Goal: Task Accomplishment & Management: Complete application form

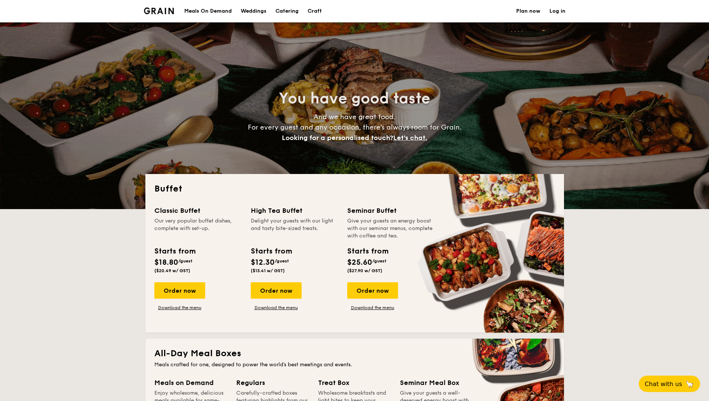
select select
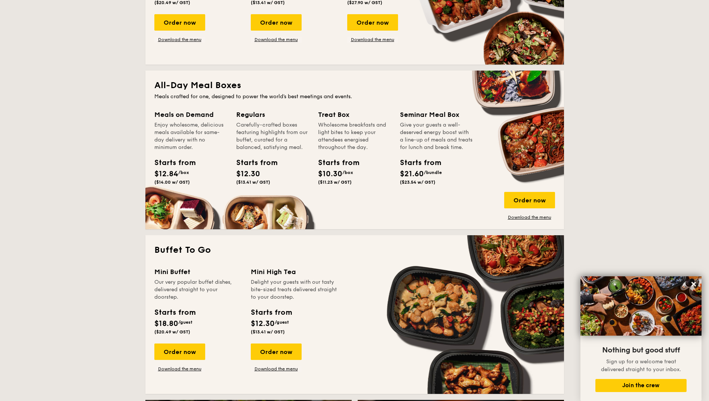
scroll to position [149, 0]
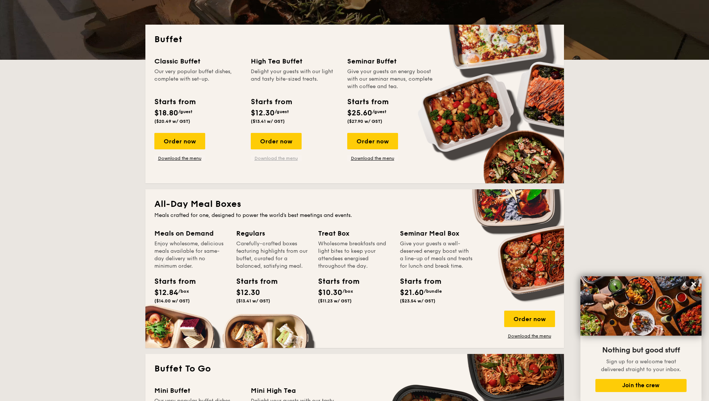
click at [281, 159] on link "Download the menu" at bounding box center [276, 158] width 51 height 6
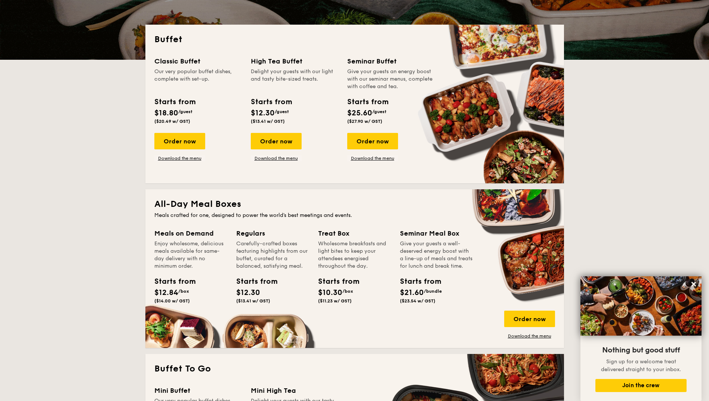
drag, startPoint x: 253, startPoint y: 114, endPoint x: 294, endPoint y: 114, distance: 41.8
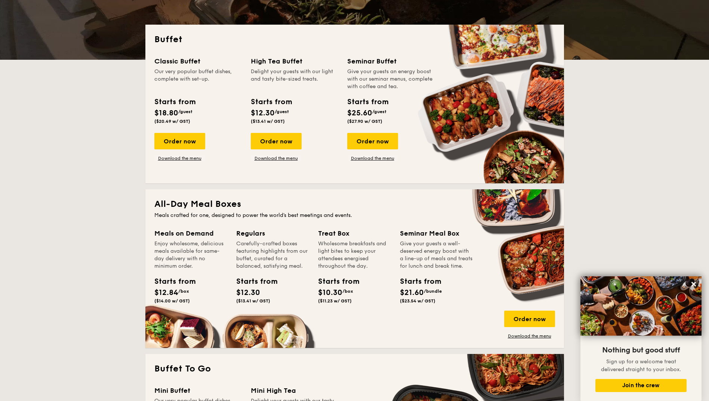
click at [294, 114] on div "Starts from $12.30 /guest ($13.41 w/ GST)" at bounding box center [294, 111] width 93 height 31
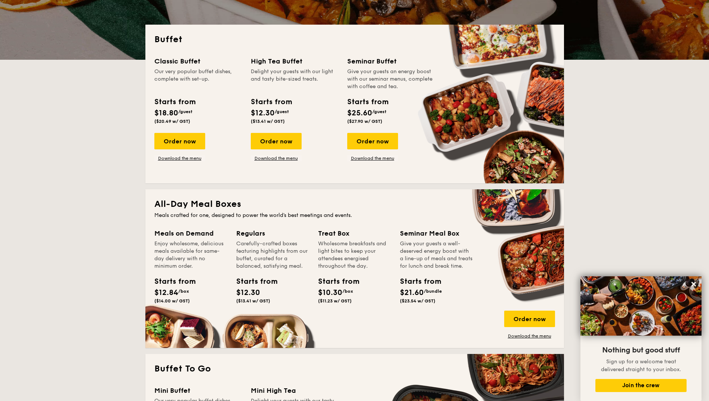
drag, startPoint x: 294, startPoint y: 114, endPoint x: 301, endPoint y: 109, distance: 8.3
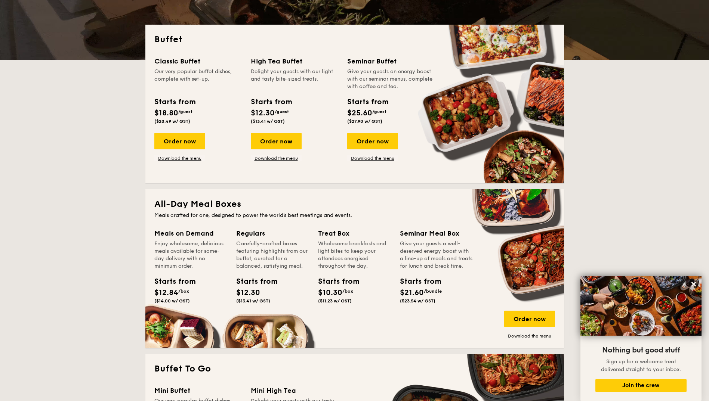
click at [301, 109] on div "Starts from $12.30 /guest ($13.41 w/ GST)" at bounding box center [294, 111] width 93 height 31
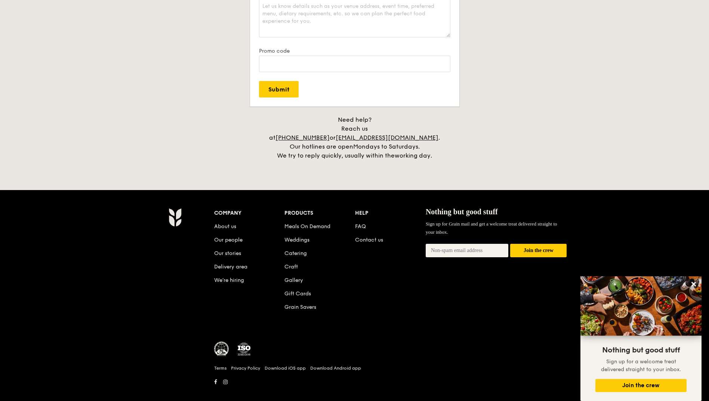
scroll to position [1473, 0]
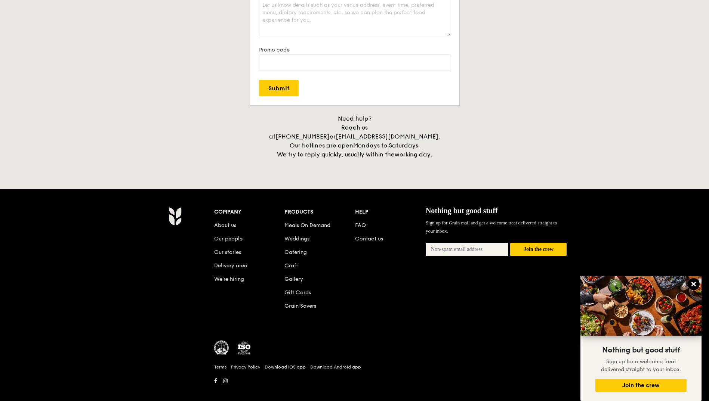
click at [693, 281] on button at bounding box center [693, 284] width 12 height 12
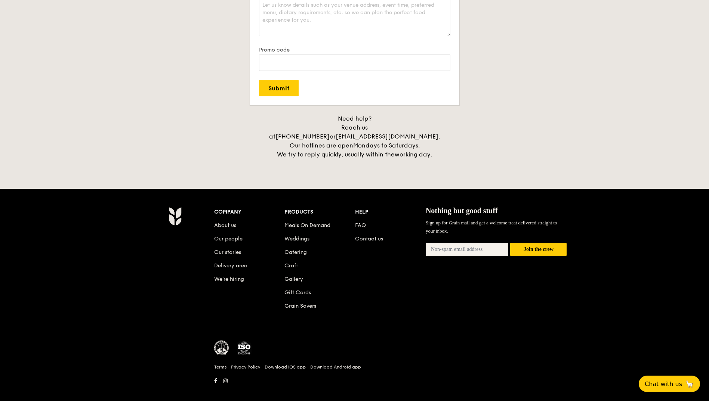
drag, startPoint x: 181, startPoint y: 210, endPoint x: 136, endPoint y: 200, distance: 46.7
click at [134, 200] on div "Company About us Our people Our stories Delivery area We’re hiring Products Mea…" at bounding box center [354, 299] width 709 height 221
drag, startPoint x: 230, startPoint y: 213, endPoint x: 205, endPoint y: 211, distance: 25.5
click at [205, 211] on div at bounding box center [175, 216] width 72 height 19
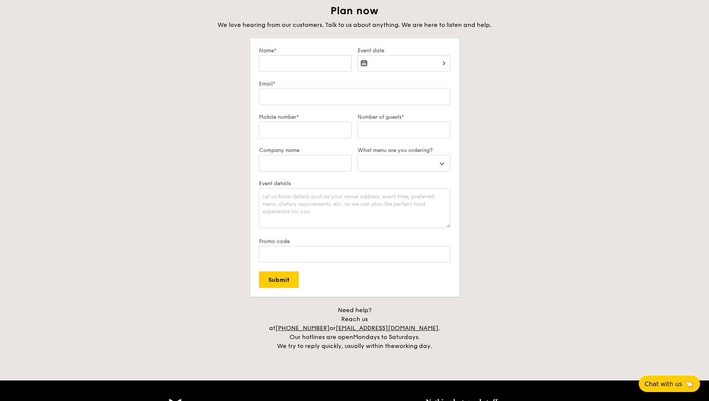
scroll to position [1174, 0]
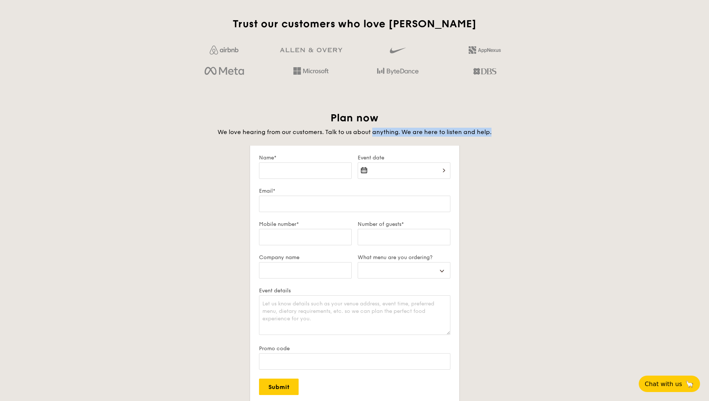
drag, startPoint x: 372, startPoint y: 133, endPoint x: 498, endPoint y: 133, distance: 125.1
click at [498, 133] on h4 "We love hearing from our customers. Talk to us about anything. We are here to l…" at bounding box center [354, 132] width 418 height 9
drag, startPoint x: 498, startPoint y: 133, endPoint x: 456, endPoint y: 154, distance: 46.6
click at [494, 137] on div "Plan now We love hearing from our customers. Talk to us about anything. We are …" at bounding box center [354, 284] width 418 height 347
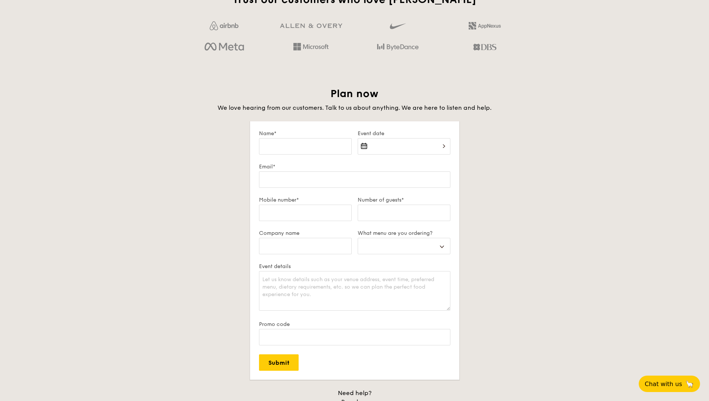
scroll to position [1212, 0]
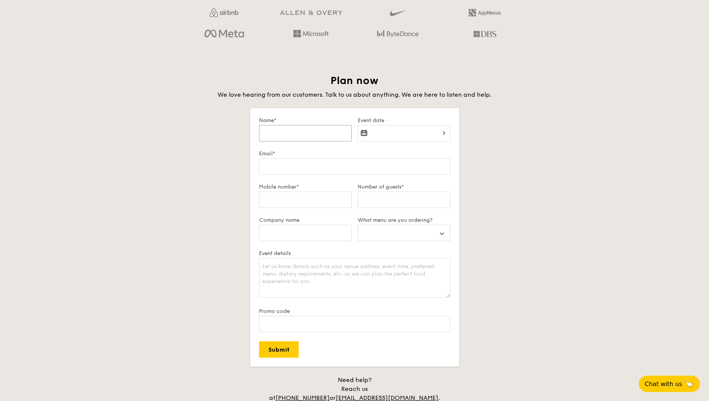
drag, startPoint x: 294, startPoint y: 126, endPoint x: 298, endPoint y: 127, distance: 5.1
click at [294, 126] on input "Name*" at bounding box center [305, 133] width 93 height 16
type input "Li Xuan Ng"
select select
click at [377, 142] on div at bounding box center [403, 137] width 93 height 25
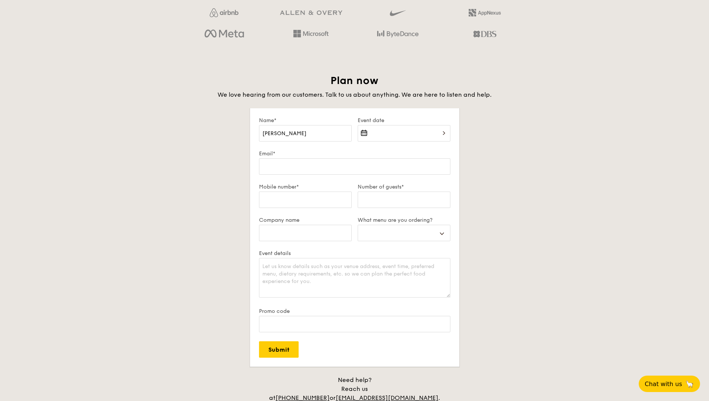
click at [384, 134] on div at bounding box center [403, 137] width 93 height 25
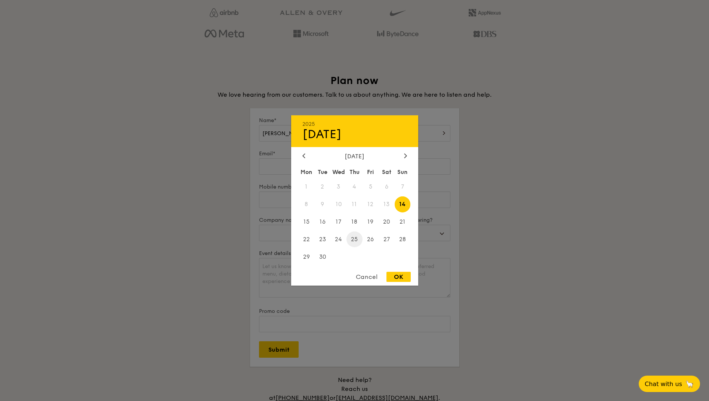
click at [353, 241] on span "25" at bounding box center [354, 239] width 16 height 16
click at [402, 277] on div "OK" at bounding box center [398, 277] width 24 height 10
type input "Sep 25, 2025"
select select
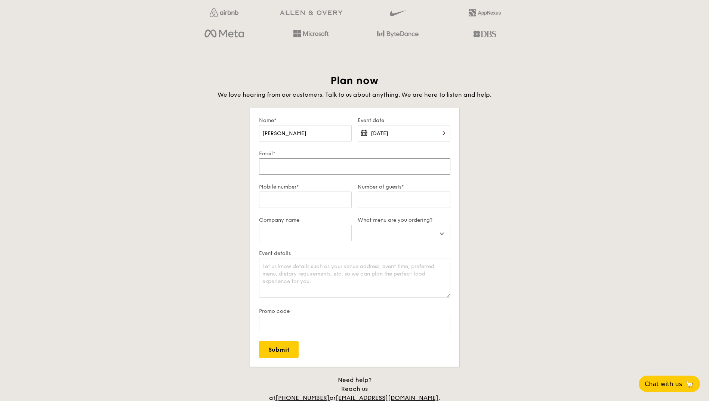
click at [353, 165] on input "Email*" at bounding box center [354, 166] width 191 height 16
type input "li_xuan.ng@bruker.com"
select select
click at [326, 196] on input "Mobile number*" at bounding box center [305, 200] width 93 height 16
type input "9"
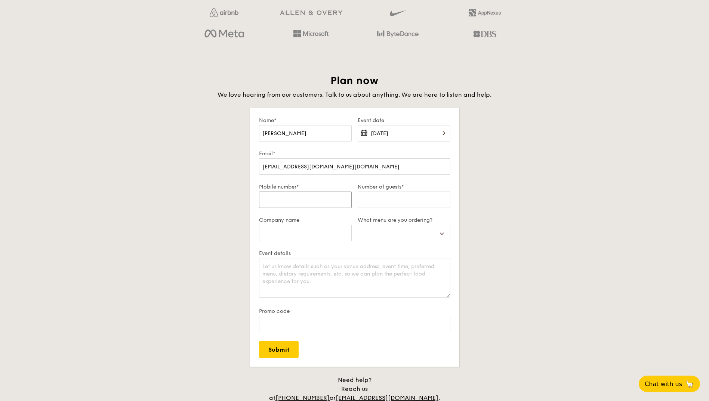
select select
type input "90"
select select
type input "902"
select select
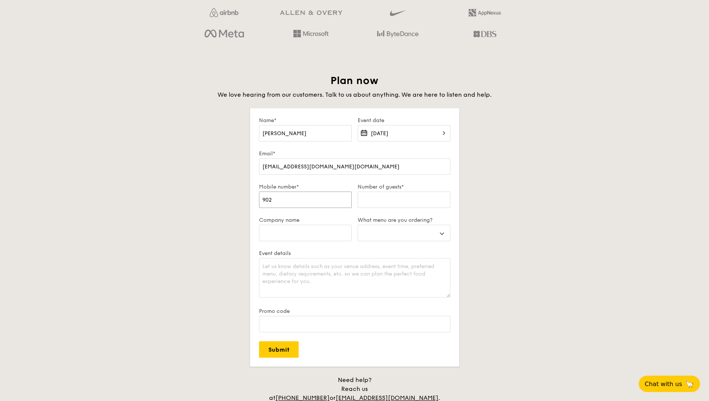
type input "9023"
select select
type input "90239"
select select
type input "902396"
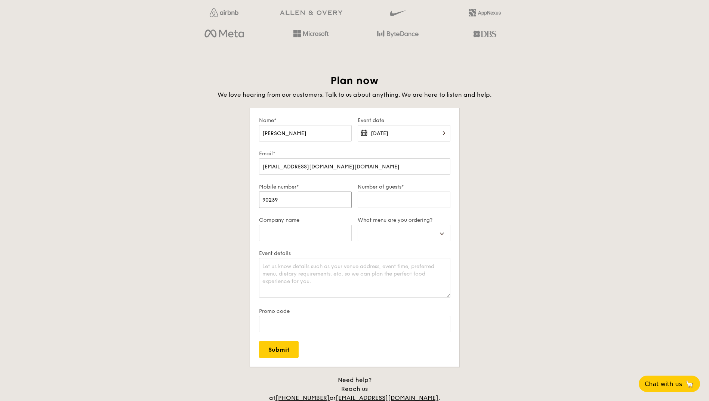
select select
type input "9023962"
select select
type input "90239623"
select select
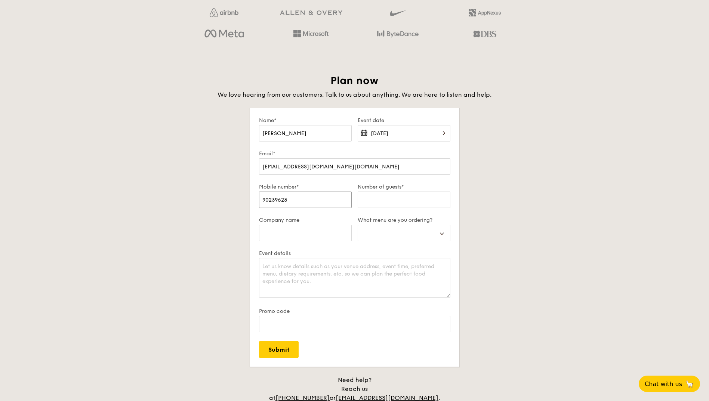
type input "90239623"
type input "3"
select select
type input "39"
select select
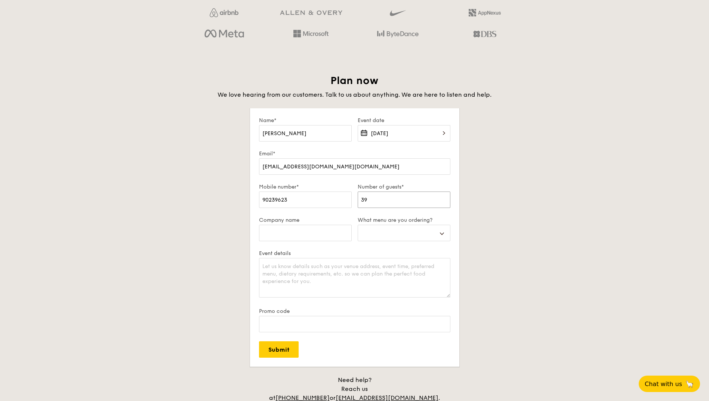
type input "3"
select select
type input "30"
select select
type input "30"
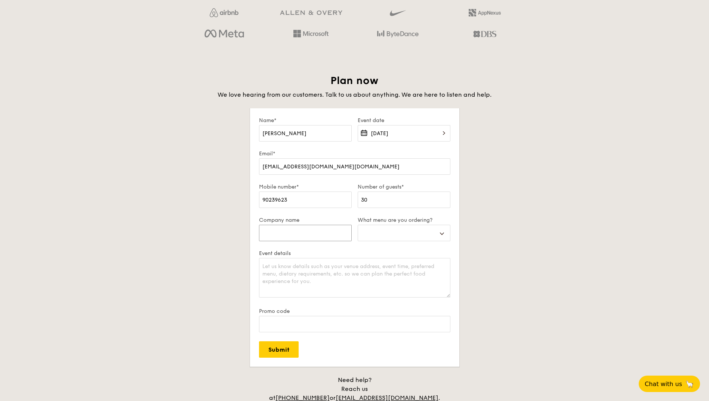
click at [309, 231] on input "Company name" at bounding box center [305, 233] width 93 height 16
type input "B"
select select
type input "Br"
select select
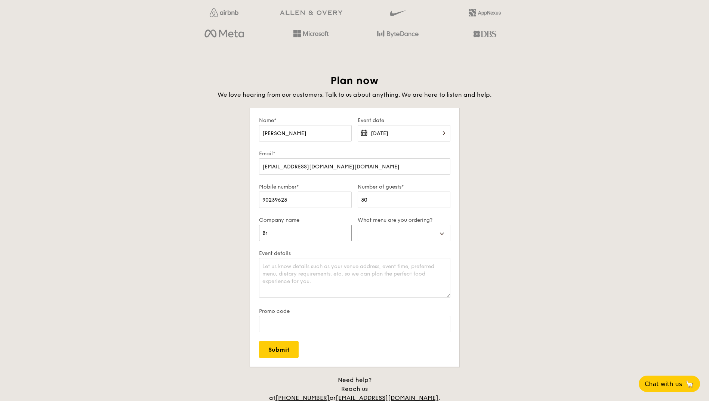
type input "Bru"
select select
type input "Bruk"
select select
type input "Bruke"
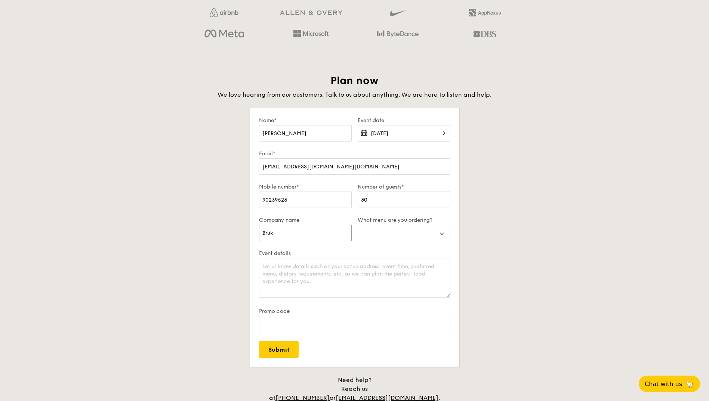
select select
type input "Bruker"
select select
click at [311, 232] on input "Bruker" at bounding box center [305, 233] width 93 height 16
type input "Bruker"
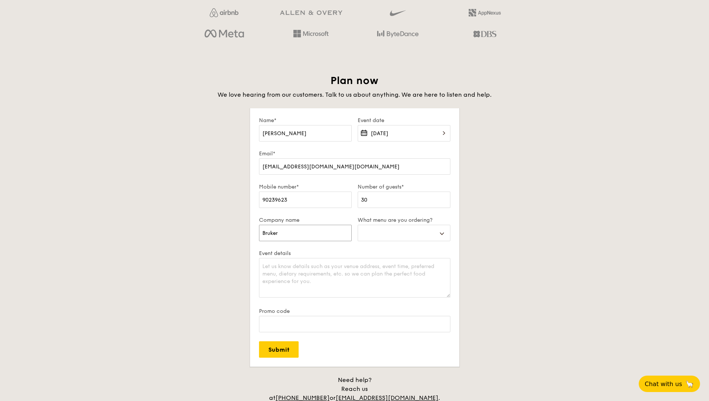
select select
type input "Bruker S"
select select
type input "Bruker Sn"
select select
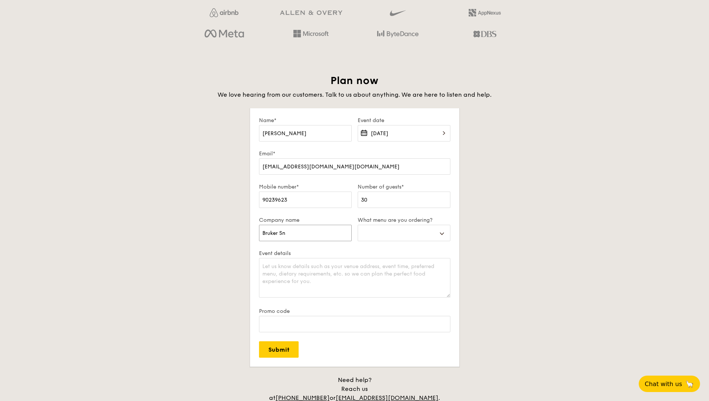
type input "Bruker Sng"
select select
type input "Bruker Sn"
select select
type input "Bruker S"
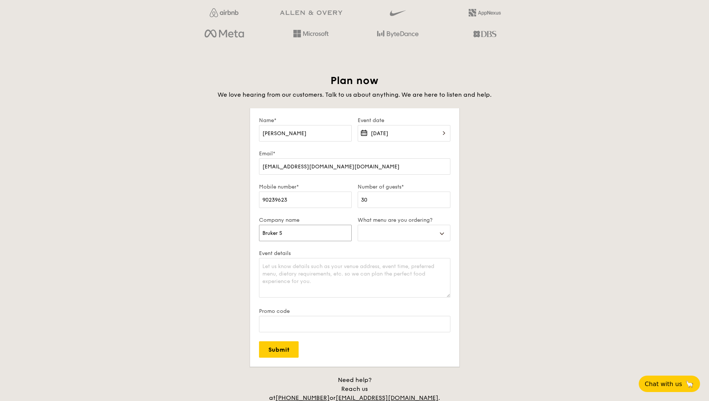
select select
type input "Bruker Si"
select select
type input "Bruker Sin"
select select
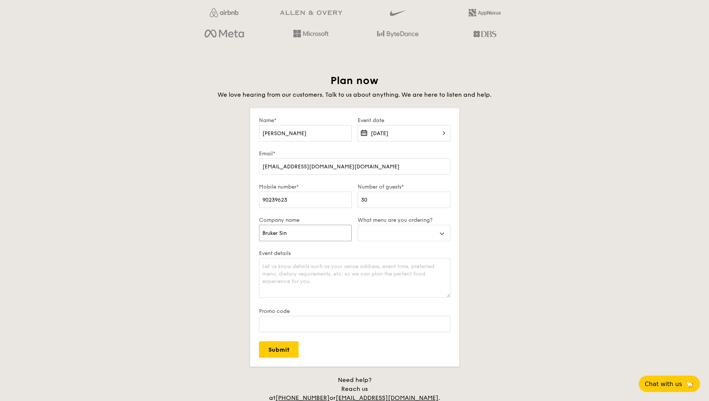
type input "Bruker Sing"
select select
type input "Bruker Singa"
select select
type input "Bruker Singap"
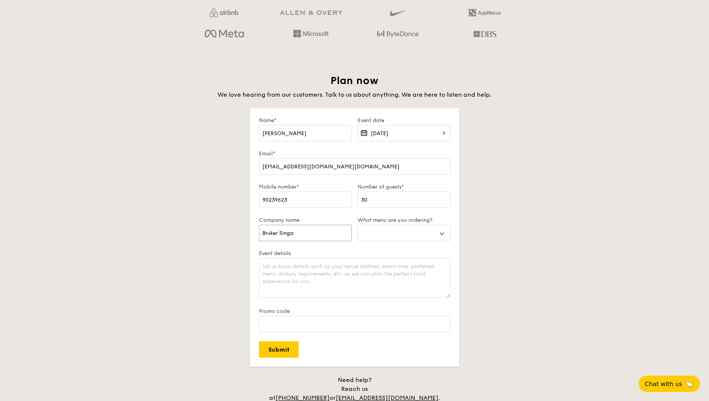
select select
type input "Bruker Singapo"
select select
type input "Bruker Singapor"
select select
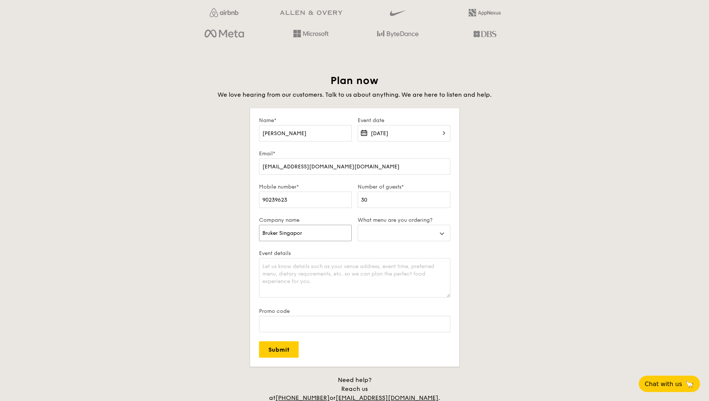
type input "Bruker Singapore"
select select
click at [323, 239] on input "Bruker Singapore" at bounding box center [305, 233] width 93 height 16
drag, startPoint x: 334, startPoint y: 233, endPoint x: 207, endPoint y: 235, distance: 126.3
click at [207, 235] on div "Plan now We love hearing from our customers. Talk to us about anything. We are …" at bounding box center [354, 247] width 418 height 347
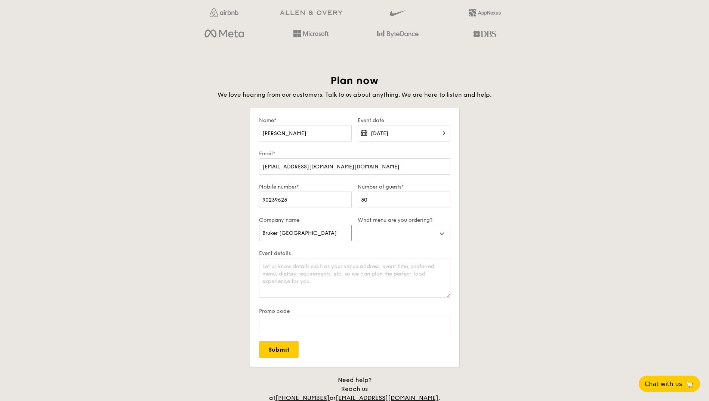
paste input "RUKER SINGAPORE PTE LTD"
type input "BRUKER SINGAPORE PTE LTD"
select select
type input "BRUKER SINGAPORE PTE LTD"
click at [519, 232] on div "Plan now We love hearing from our customers. Talk to us about anything. We are …" at bounding box center [354, 247] width 418 height 347
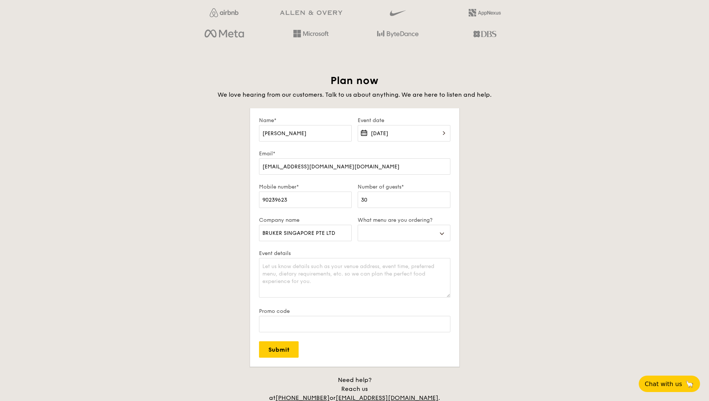
click at [512, 198] on div "Plan now We love hearing from our customers. Talk to us about anything. We are …" at bounding box center [354, 247] width 418 height 347
click at [418, 228] on select "Buffet Mini Buffet High Tea Canapés Meal Boxes Wedding" at bounding box center [403, 233] width 93 height 16
select select "highTea"
click at [357, 225] on select "Buffet Mini Buffet High Tea Canapés Meal Boxes Wedding" at bounding box center [403, 233] width 93 height 16
click at [434, 236] on select "Buffet Mini Buffet High Tea Canapés Meal Boxes Wedding" at bounding box center [403, 233] width 93 height 16
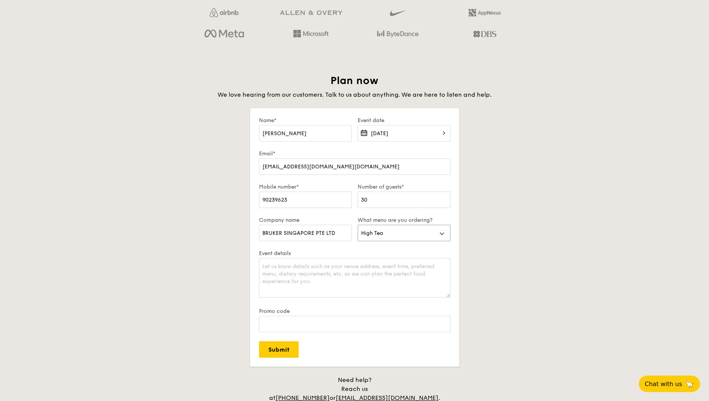
click at [357, 225] on select "Buffet Mini Buffet High Tea Canapés Meal Boxes Wedding" at bounding box center [403, 233] width 93 height 16
click at [498, 239] on div "Plan now We love hearing from our customers. Talk to us about anything. We are …" at bounding box center [354, 247] width 418 height 347
click at [292, 268] on textarea "Event details" at bounding box center [354, 278] width 191 height 40
type textarea "3"
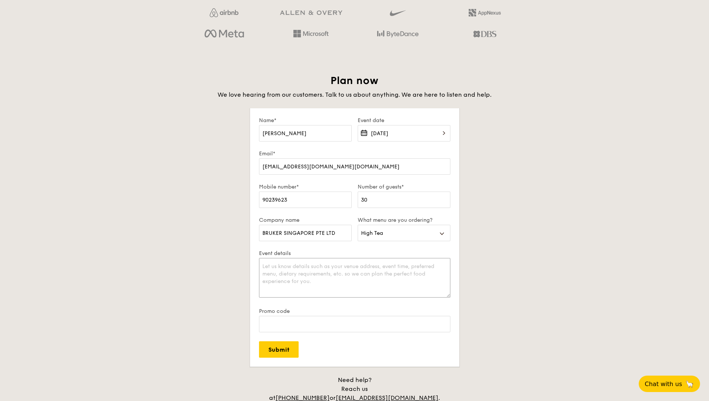
type textarea "3"
click at [314, 273] on textarea "30 PAX" at bounding box center [354, 278] width 191 height 40
paste textarea "Workshop"
click at [316, 273] on textarea "30 PAX Workshop" at bounding box center [354, 278] width 191 height 40
paste textarea "Nanyang Technological University (NTU) School of Physical and Mathematical Scie…"
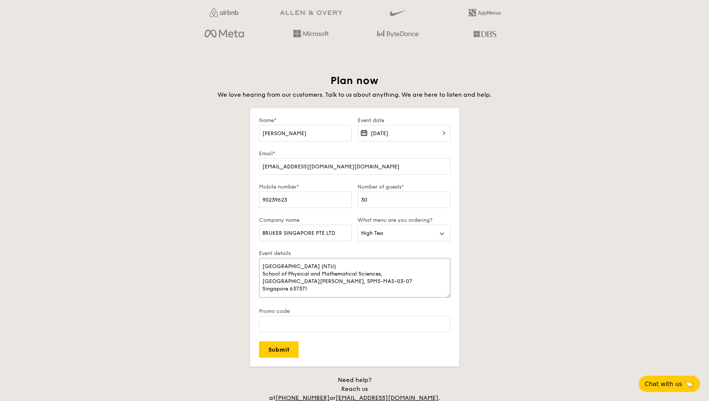
scroll to position [22, 0]
click at [331, 284] on textarea "30 PAX Workshop Nanyang Technological University (NTU) School of Physical and M…" at bounding box center [354, 278] width 191 height 40
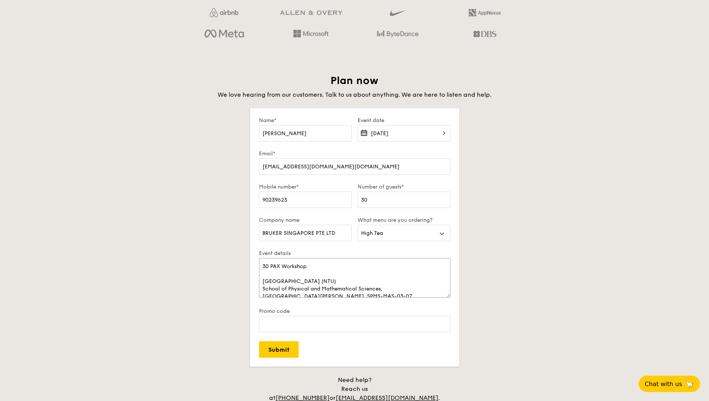
click at [297, 275] on textarea "30 PAX Workshop Nanyang Technological University (NTU) School of Physical and M…" at bounding box center [354, 278] width 191 height 40
click at [334, 268] on textarea "30 PAX Workshop Workshop Name: Workshop Address: Nanyang Technological Universi…" at bounding box center [354, 278] width 191 height 40
paste textarea "BioAFM Workshop in NTU SPMS"
click at [343, 264] on textarea "30 PAX Workshop Workshop Name: BioAFM Workshop in NTU SPMS Workshop Address: Na…" at bounding box center [354, 278] width 191 height 40
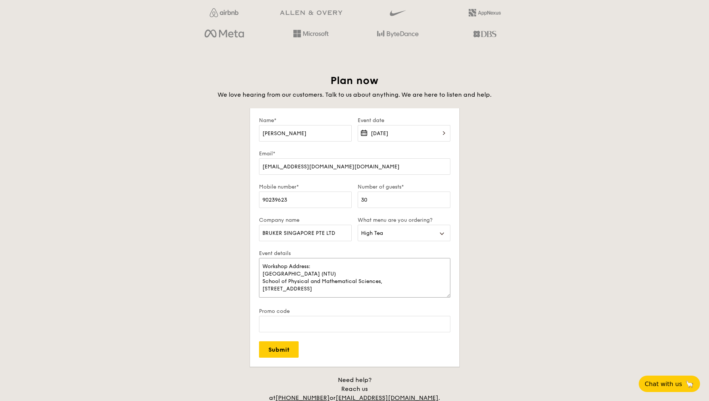
click at [310, 291] on textarea "30 PAX Workshop Workshop Name: BioAFM Workshop in NTU SPMS Workshop Address: Na…" at bounding box center [354, 278] width 191 height 40
click at [382, 281] on textarea "30 PAX Workshop Workshop Name: BioAFM Workshop in NTU SPMS Workshop Address: Na…" at bounding box center [354, 278] width 191 height 40
drag, startPoint x: 406, startPoint y: 281, endPoint x: 238, endPoint y: 279, distance: 168.1
click at [238, 279] on div "Plan now We love hearing from our customers. Talk to us about anything. We are …" at bounding box center [354, 247] width 418 height 347
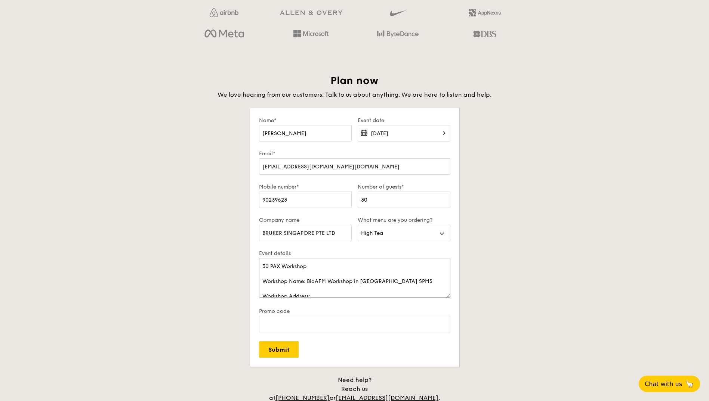
click at [374, 279] on textarea "30 PAX Workshop Workshop Name: BioAFM Workshop in NTU SPMS Workshop Address: Na…" at bounding box center [354, 278] width 191 height 40
click at [356, 270] on textarea "30 PAX Workshop Workshop Name: BioAFM Workshop in NTU SPMS Workshop Address: Na…" at bounding box center [354, 278] width 191 height 40
drag, startPoint x: 397, startPoint y: 279, endPoint x: 232, endPoint y: 278, distance: 165.1
click at [232, 278] on div "Plan now We love hearing from our customers. Talk to us about anything. We are …" at bounding box center [354, 247] width 418 height 347
click at [261, 264] on textarea "30 PAX Workshop Workshop Address: Nanyang Technological University (NTU) School…" at bounding box center [354, 278] width 191 height 40
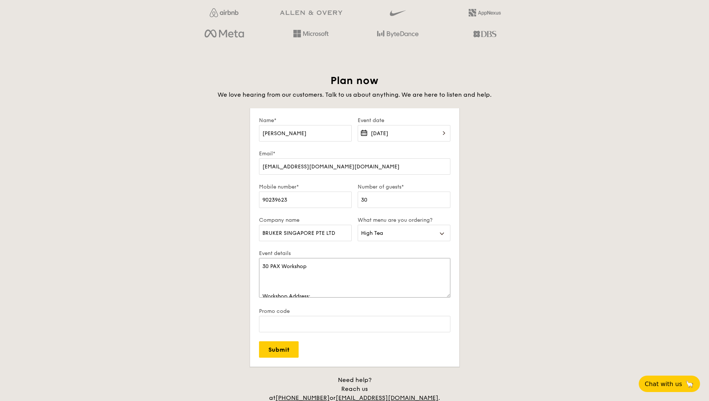
paste textarea "Workshop Name: BioAFM Workshop in NTU SPMS"
click at [311, 282] on textarea "Workshop Name: BioAFM Workshop in NTU SPMS 30 PAX Workshop Workshop Address: Na…" at bounding box center [354, 278] width 191 height 40
click at [292, 280] on textarea "Workshop Name: BioAFM Workshop in NTU SPMS 30 PAX Workshop Workshop Address: Na…" at bounding box center [354, 278] width 191 height 40
click at [328, 277] on textarea "Workshop Name: BioAFM Workshop in NTU SPMS 30 PAX Workshop Workshop Address: Na…" at bounding box center [354, 278] width 191 height 40
drag, startPoint x: 300, startPoint y: 302, endPoint x: 307, endPoint y: 294, distance: 10.8
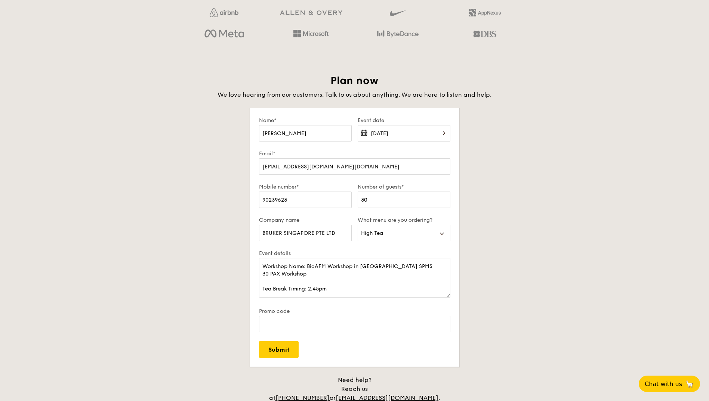
click at [299, 301] on div "Event details Workshop Name: BioAFM Workshop in NTU SPMS 30 PAX Workshop Tea Br…" at bounding box center [354, 279] width 191 height 58
click at [307, 295] on textarea "Workshop Name: BioAFM Workshop in NTU SPMS 30 PAX Workshop Tea Break Timing: 2.…" at bounding box center [354, 278] width 191 height 40
drag, startPoint x: 307, startPoint y: 289, endPoint x: 319, endPoint y: 288, distance: 12.8
click at [319, 288] on textarea "Workshop Name: BioAFM Workshop in NTU SPMS 30 PAX Workshop Tea Break Timing: 2.…" at bounding box center [354, 278] width 191 height 40
type textarea "Workshop Name: BioAFM Workshop in NTU SPMS 30 PAX Workshop Tea Break Timing: 2.…"
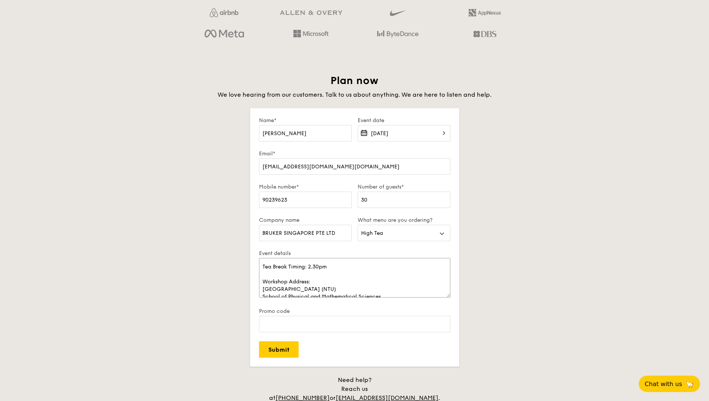
scroll to position [45, 0]
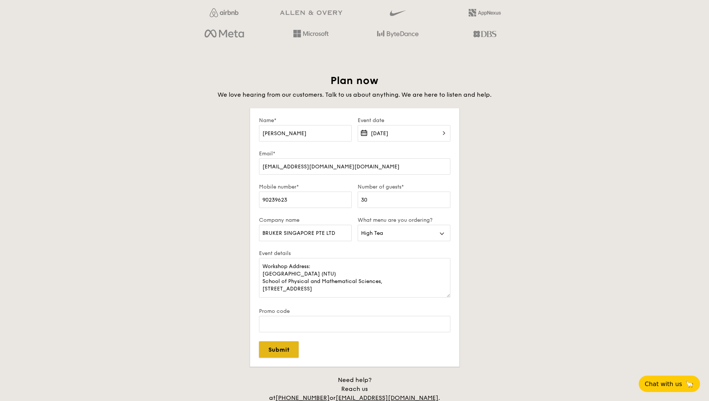
click at [280, 350] on input "Submit" at bounding box center [279, 349] width 40 height 16
select select
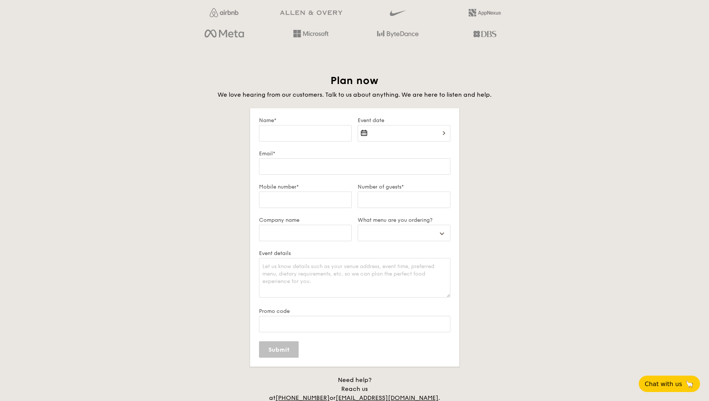
scroll to position [0, 0]
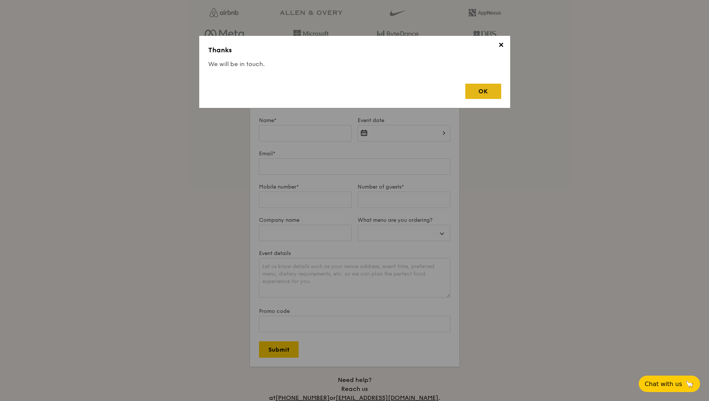
click at [478, 86] on div "OK" at bounding box center [483, 91] width 36 height 15
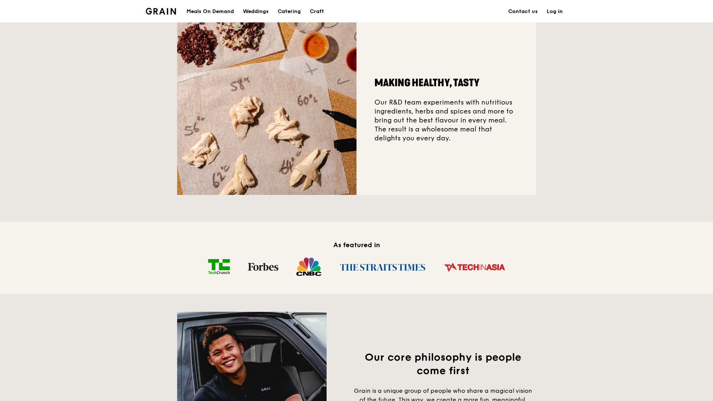
scroll to position [189, 0]
